Goal: Manage account settings

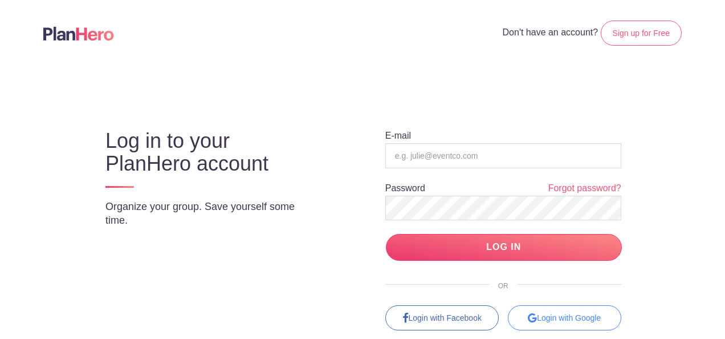
click at [445, 138] on form "E-mail Password Forgot password? LOG IN" at bounding box center [503, 194] width 236 height 131
click at [441, 148] on input "email" at bounding box center [503, 155] width 236 height 25
type input "[EMAIL_ADDRESS][DOMAIN_NAME]"
click at [386, 234] on input "LOG IN" at bounding box center [504, 247] width 236 height 27
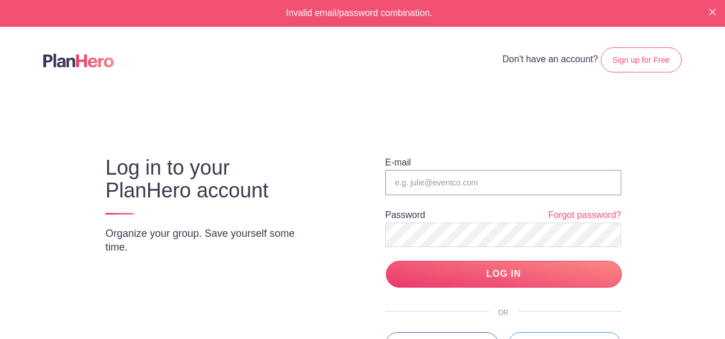
click at [506, 188] on input "email" at bounding box center [503, 182] width 236 height 25
type input "mcmapto@mcmacademy.org"
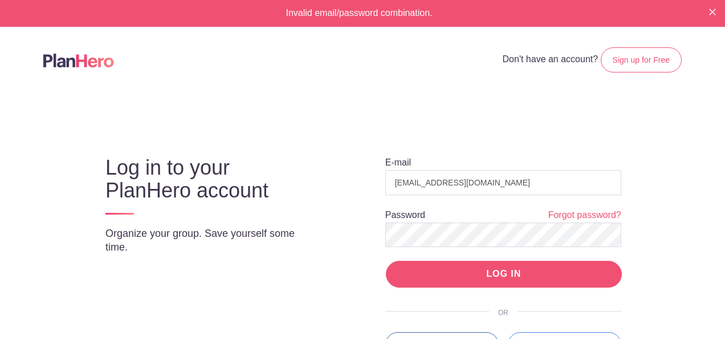
click at [526, 276] on input "LOG IN" at bounding box center [504, 274] width 236 height 27
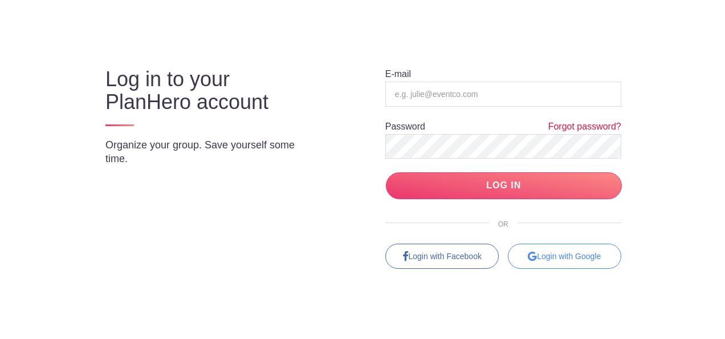
scroll to position [89, 0]
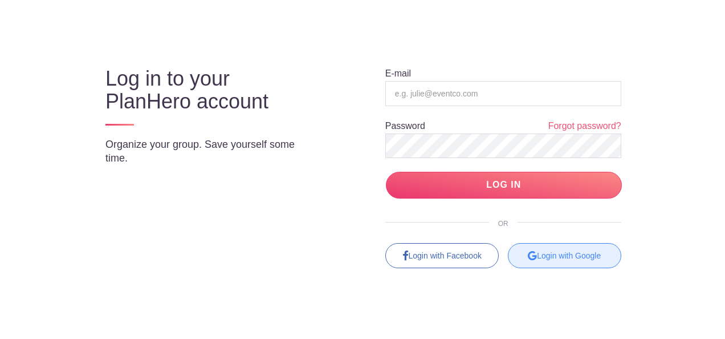
click at [564, 256] on div "Login with Google" at bounding box center [564, 255] width 113 height 25
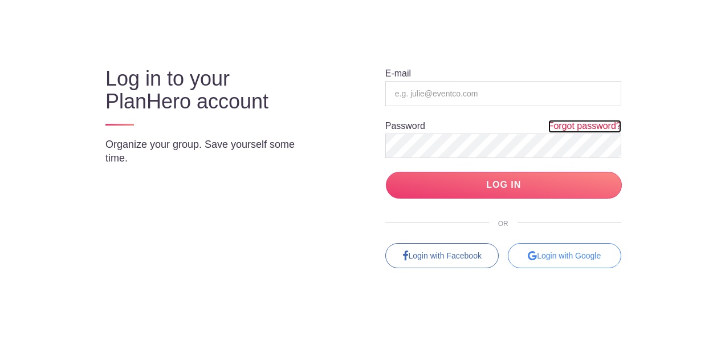
click at [578, 120] on link "Forgot password?" at bounding box center [584, 126] width 73 height 13
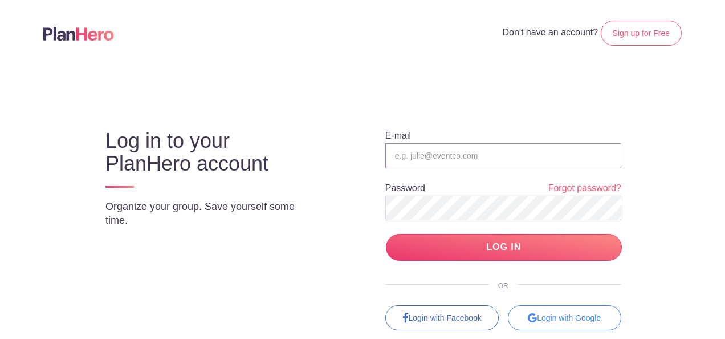
click at [457, 149] on input "email" at bounding box center [503, 155] width 236 height 25
type input "mcmapto@mcmacademy.org"
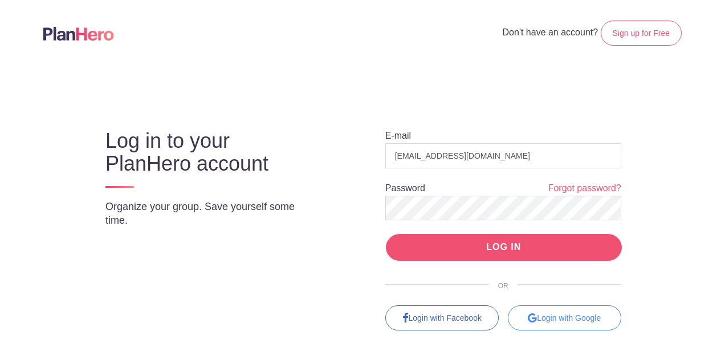
click at [546, 246] on input "LOG IN" at bounding box center [504, 247] width 236 height 27
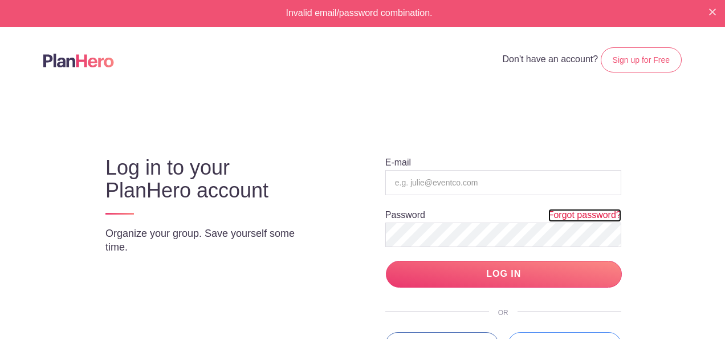
click at [559, 211] on link "Forgot password?" at bounding box center [584, 215] width 73 height 13
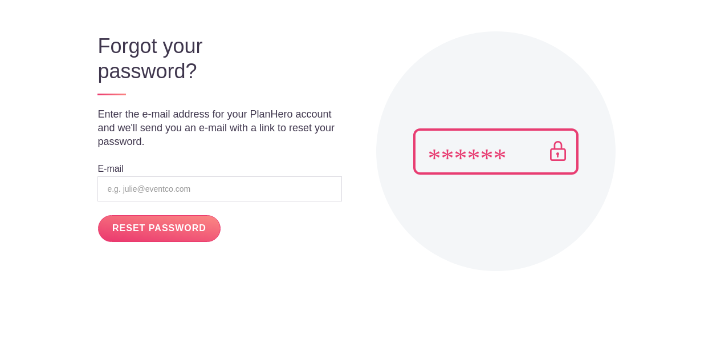
scroll to position [98, 0]
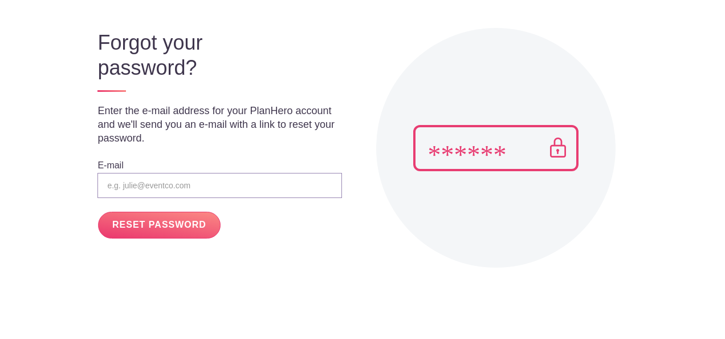
click at [209, 174] on input "email" at bounding box center [219, 185] width 244 height 25
type input "[EMAIL_ADDRESS][DOMAIN_NAME]"
click at [157, 221] on input "RESET PASSWORD" at bounding box center [159, 224] width 122 height 27
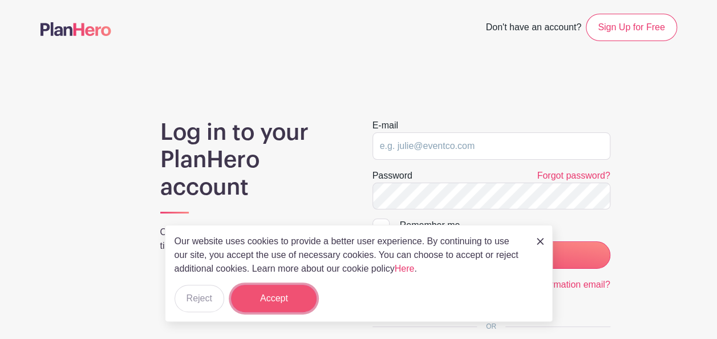
click at [297, 307] on button "Accept" at bounding box center [274, 297] width 86 height 27
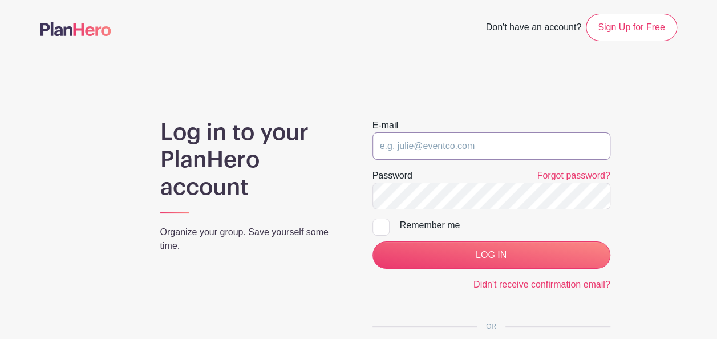
click at [431, 143] on input "email" at bounding box center [491, 145] width 238 height 27
type input "[EMAIL_ADDRESS][DOMAIN_NAME]"
click at [372, 241] on input "LOG IN" at bounding box center [491, 254] width 238 height 27
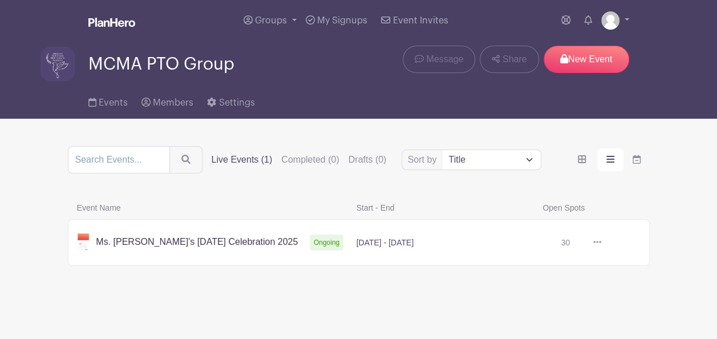
click at [241, 161] on label "Live Events (1)" at bounding box center [241, 160] width 61 height 14
click at [0, 0] on input "Live Events (1)" at bounding box center [0, 0] width 0 height 0
click at [601, 242] on link at bounding box center [601, 242] width 0 height 0
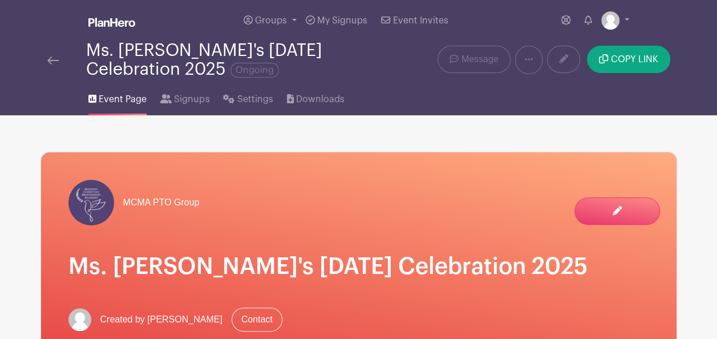
click at [628, 19] on div "Groups All Groups MCMA PTO Group My Signups Event Invites My account Logout" at bounding box center [359, 20] width 650 height 41
click at [624, 19] on link at bounding box center [615, 20] width 28 height 18
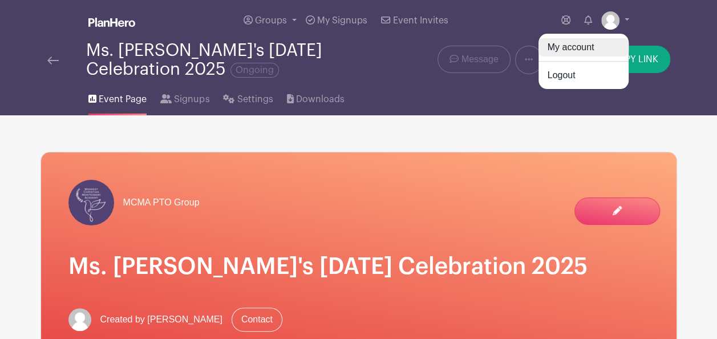
click at [587, 47] on link "My account" at bounding box center [583, 47] width 90 height 18
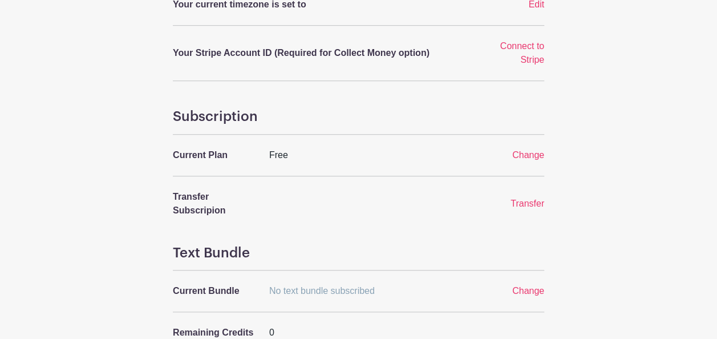
scroll to position [399, 0]
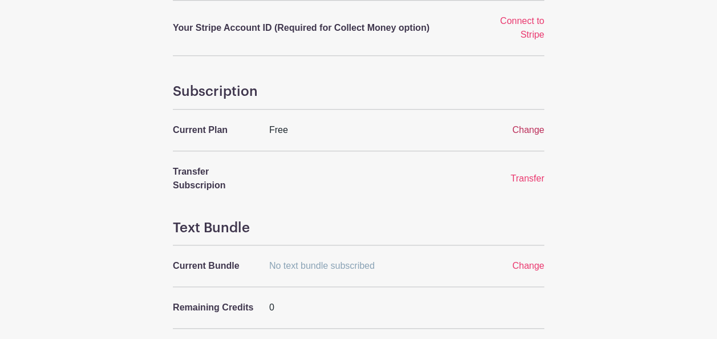
click at [527, 127] on span "Change" at bounding box center [528, 130] width 32 height 10
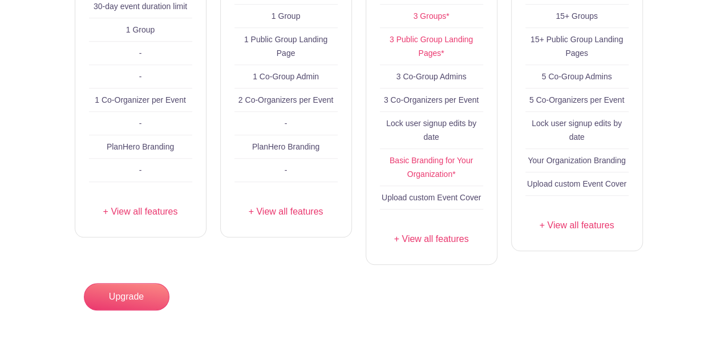
scroll to position [399, 0]
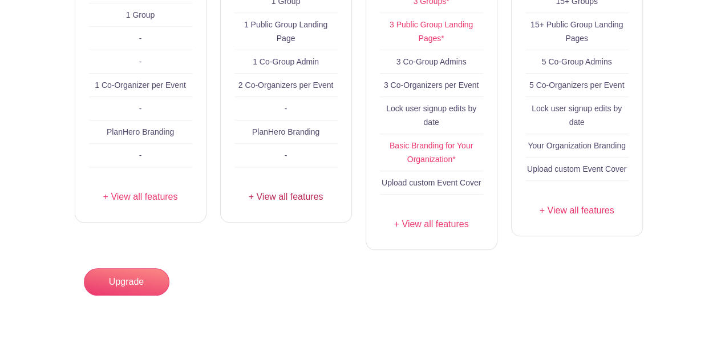
click at [272, 194] on link "+ View all features" at bounding box center [285, 197] width 103 height 14
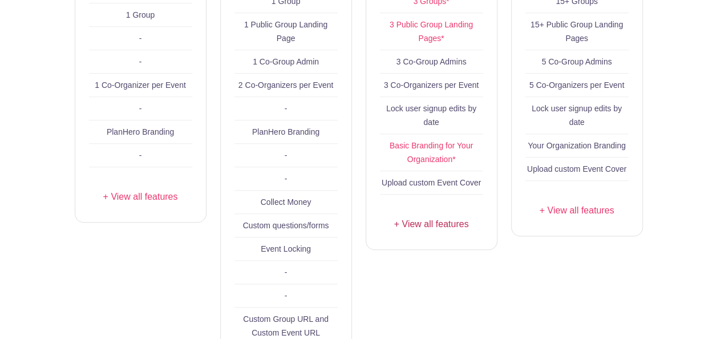
click at [428, 227] on link "+ View all features" at bounding box center [431, 224] width 103 height 14
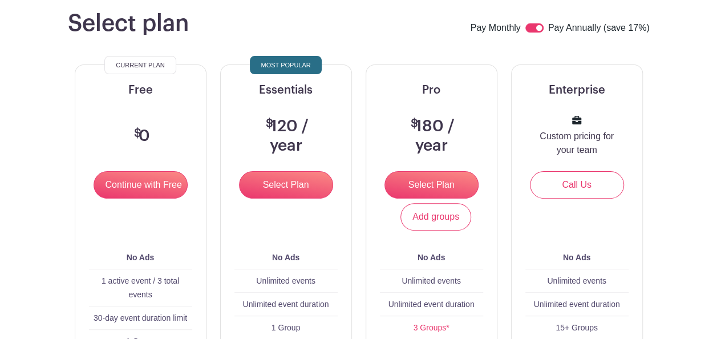
scroll to position [0, 0]
